Goal: Task Accomplishment & Management: Use online tool/utility

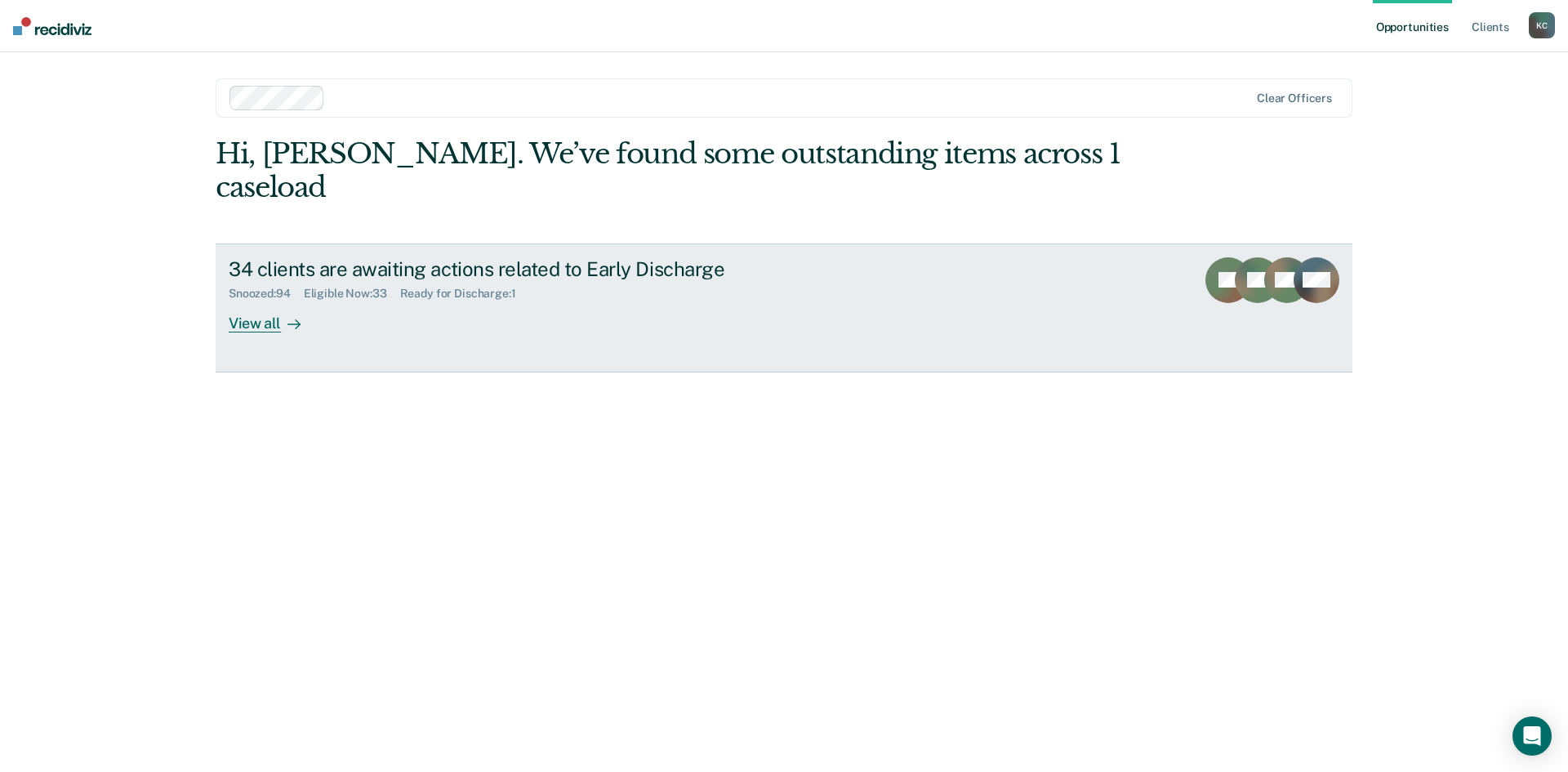
click at [300, 300] on link "34 clients are awaiting actions related to Early Discharge Snoozed : 94 Eligibl…" at bounding box center [784, 308] width 1137 height 129
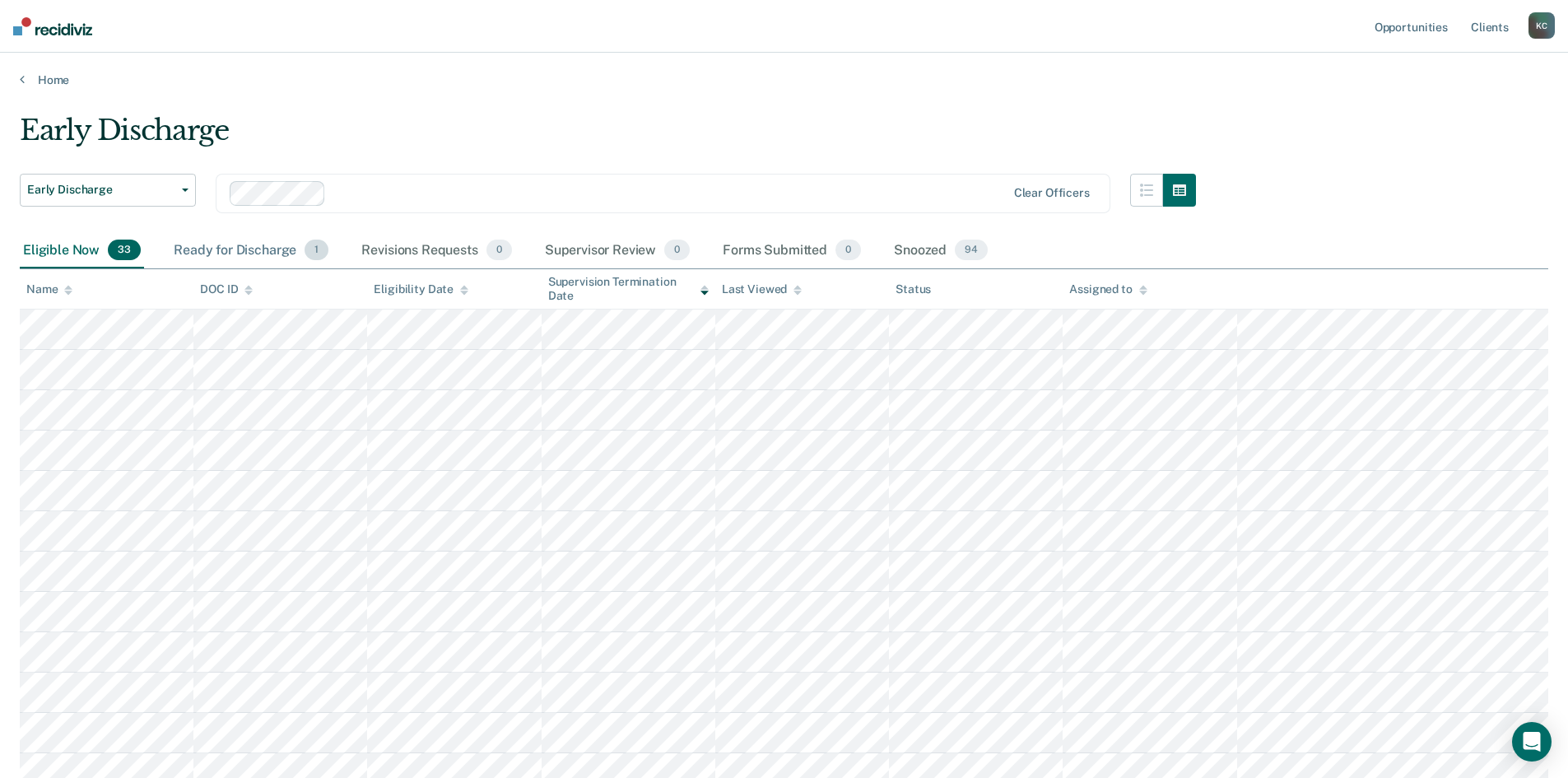
click at [231, 246] on div "Ready for Discharge 1" at bounding box center [251, 251] width 162 height 36
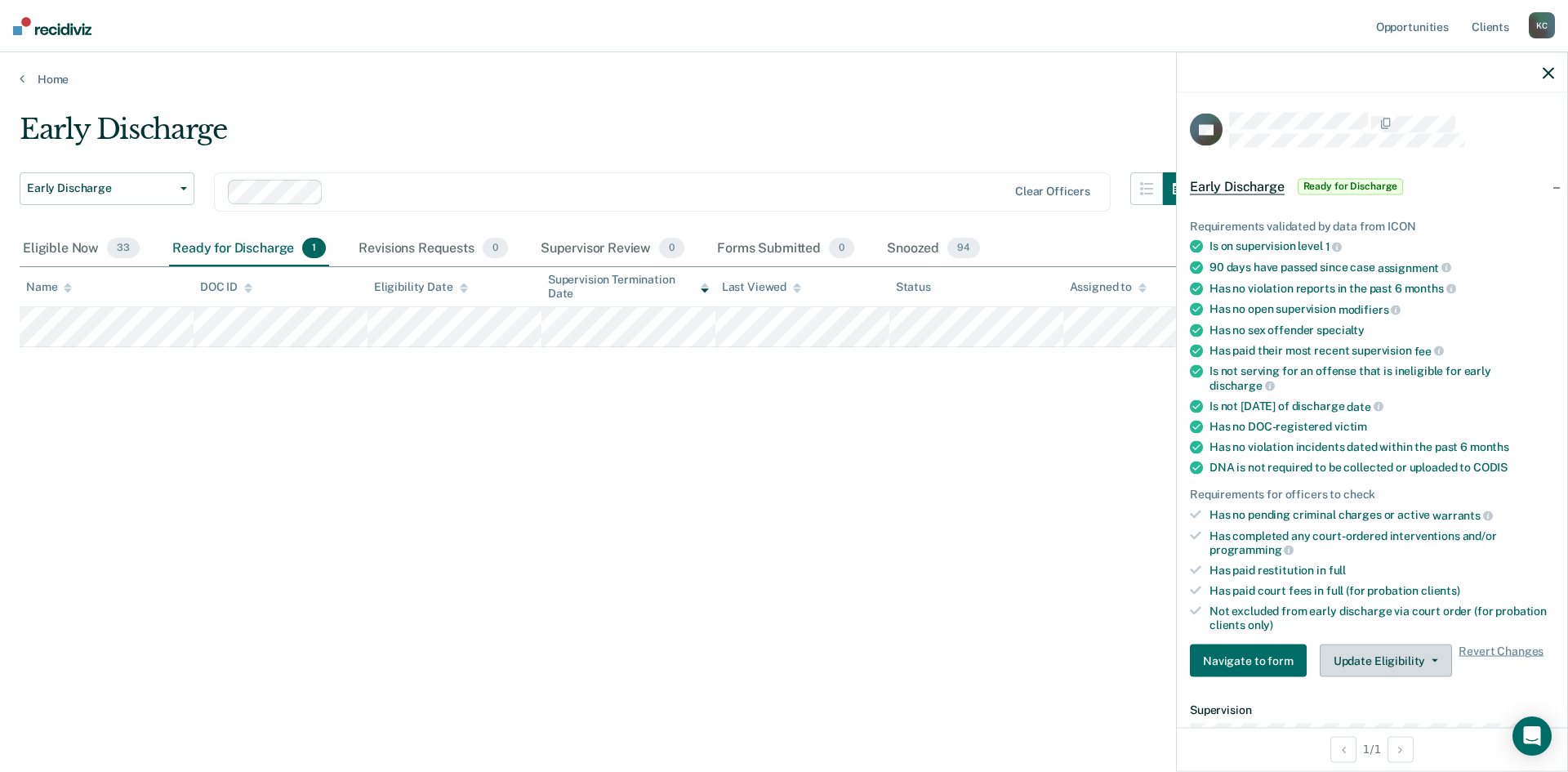
click at [1416, 649] on button "Update Eligibility" at bounding box center [1385, 661] width 133 height 33
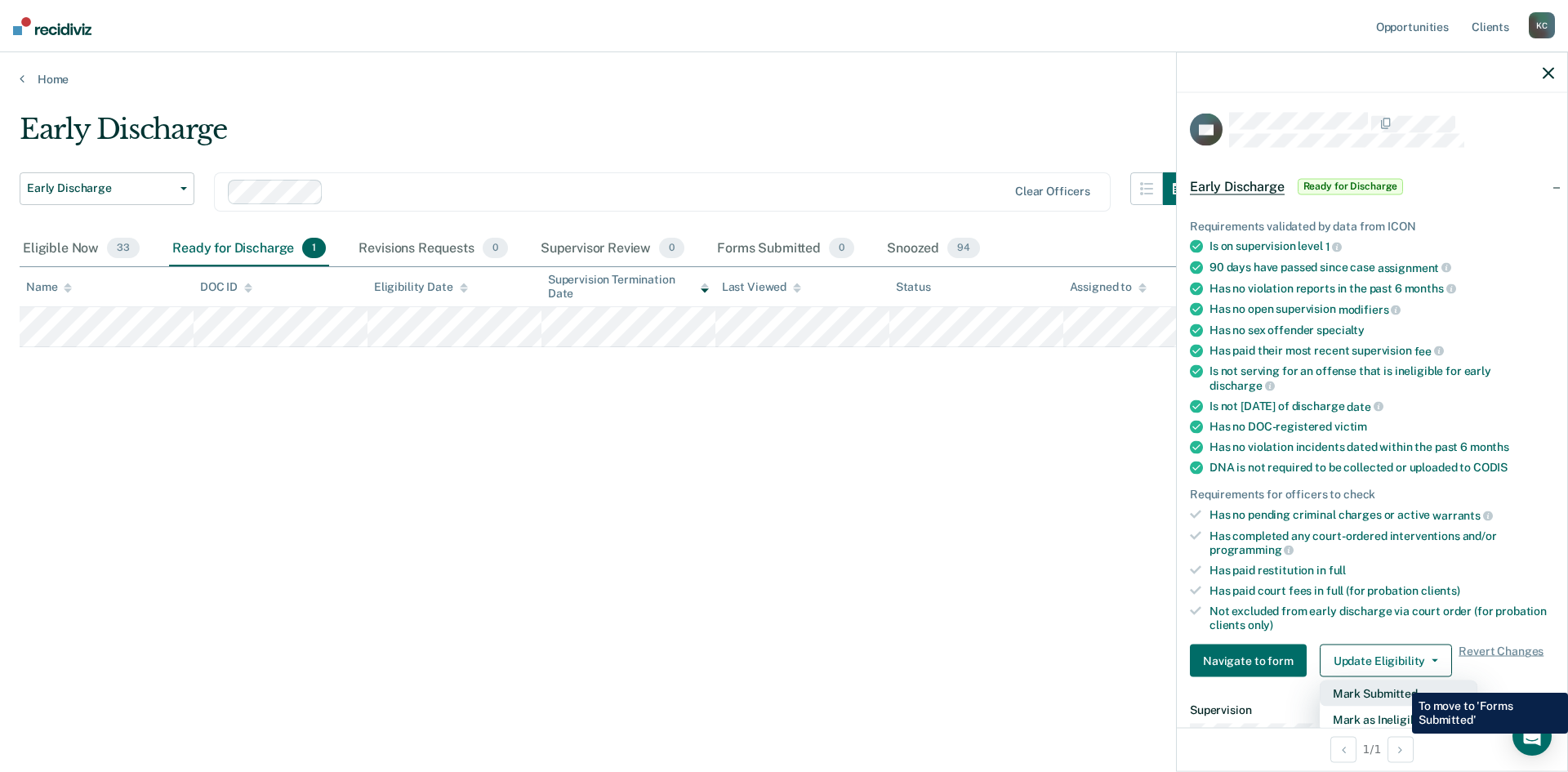
click at [1400, 682] on button "Mark Submitted" at bounding box center [1398, 694] width 158 height 26
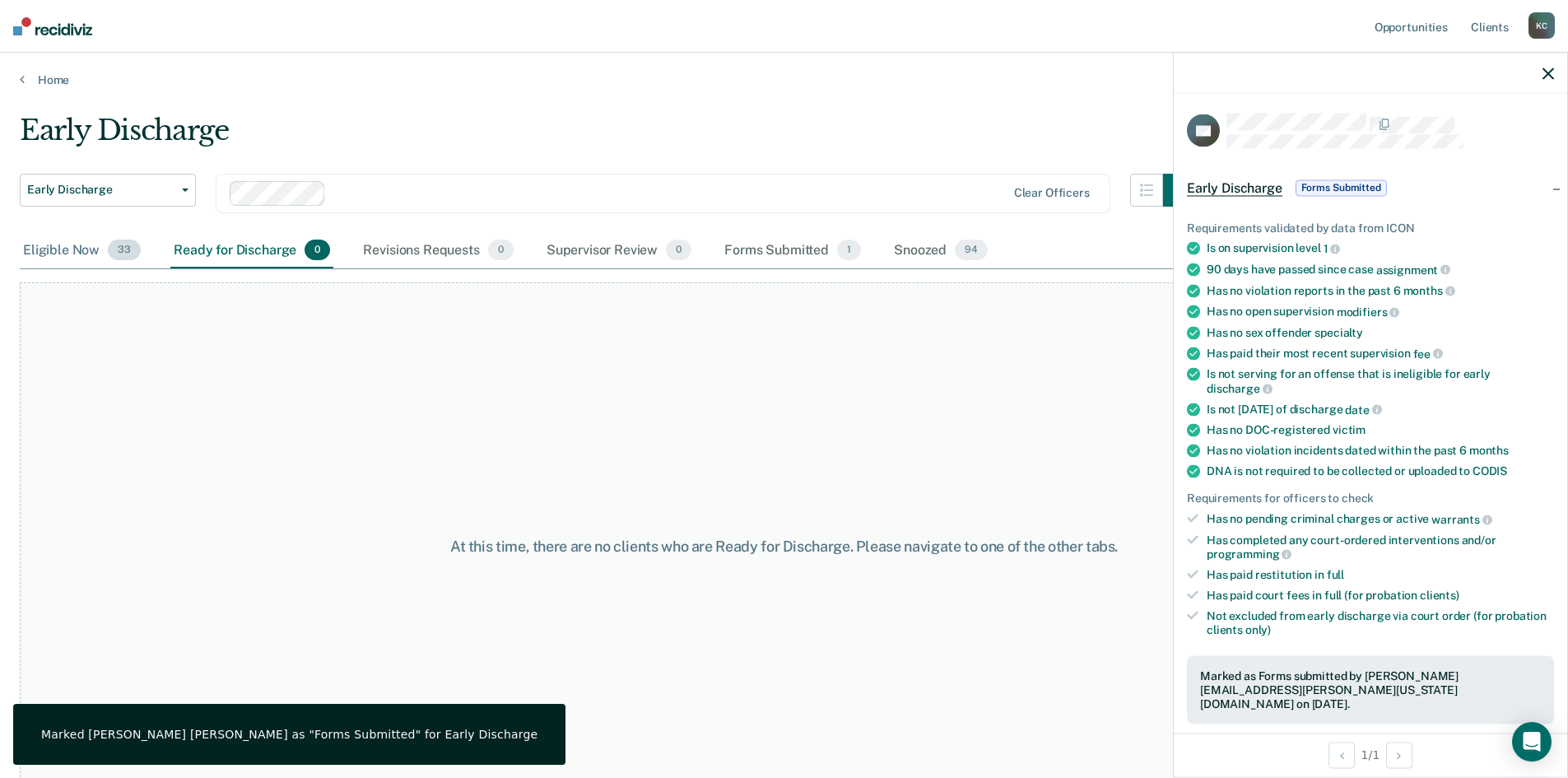
click at [66, 242] on div "Eligible Now 33" at bounding box center [82, 251] width 124 height 36
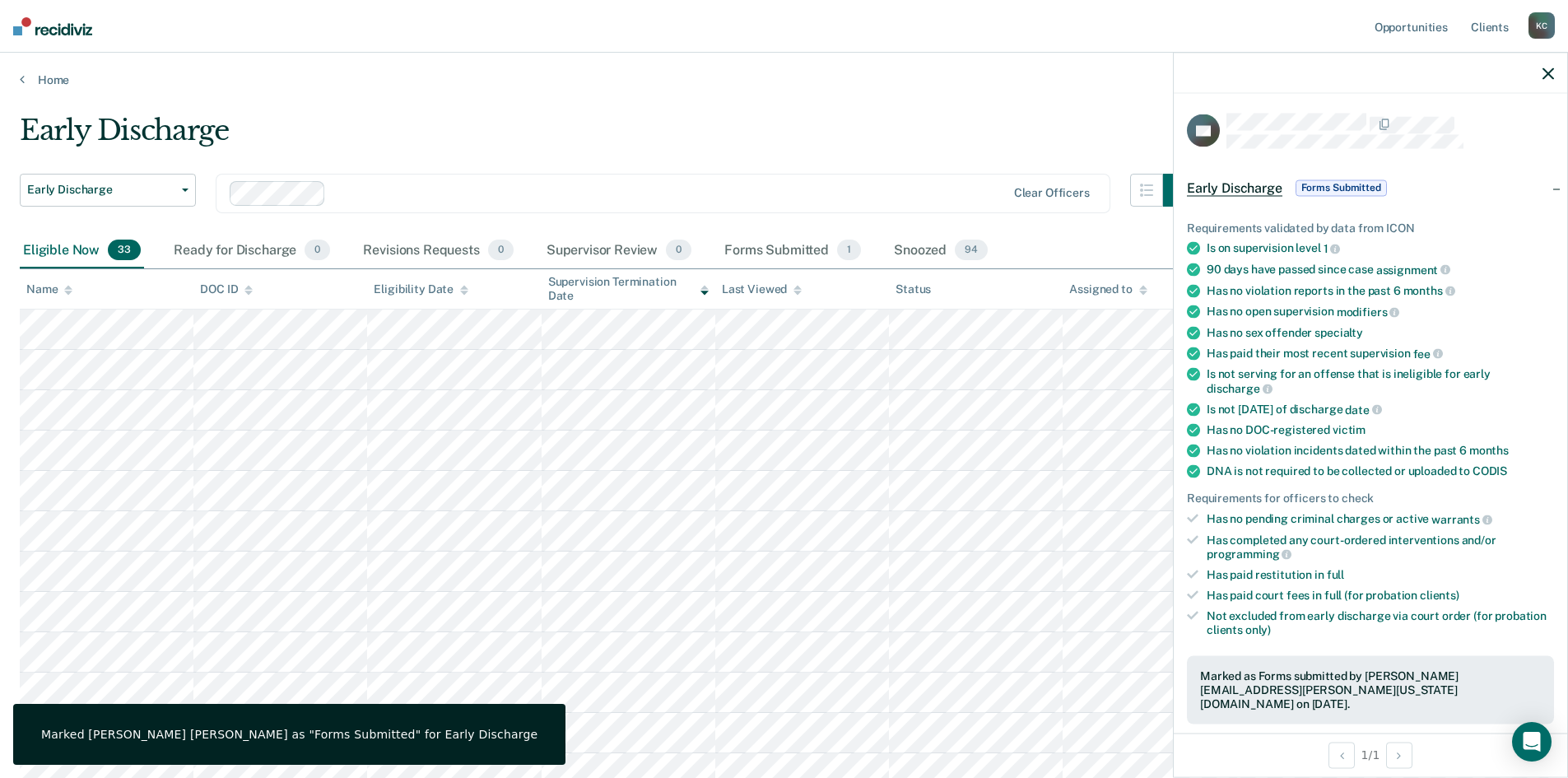
click at [704, 292] on icon at bounding box center [704, 293] width 8 height 4
